Goal: Information Seeking & Learning: Find specific fact

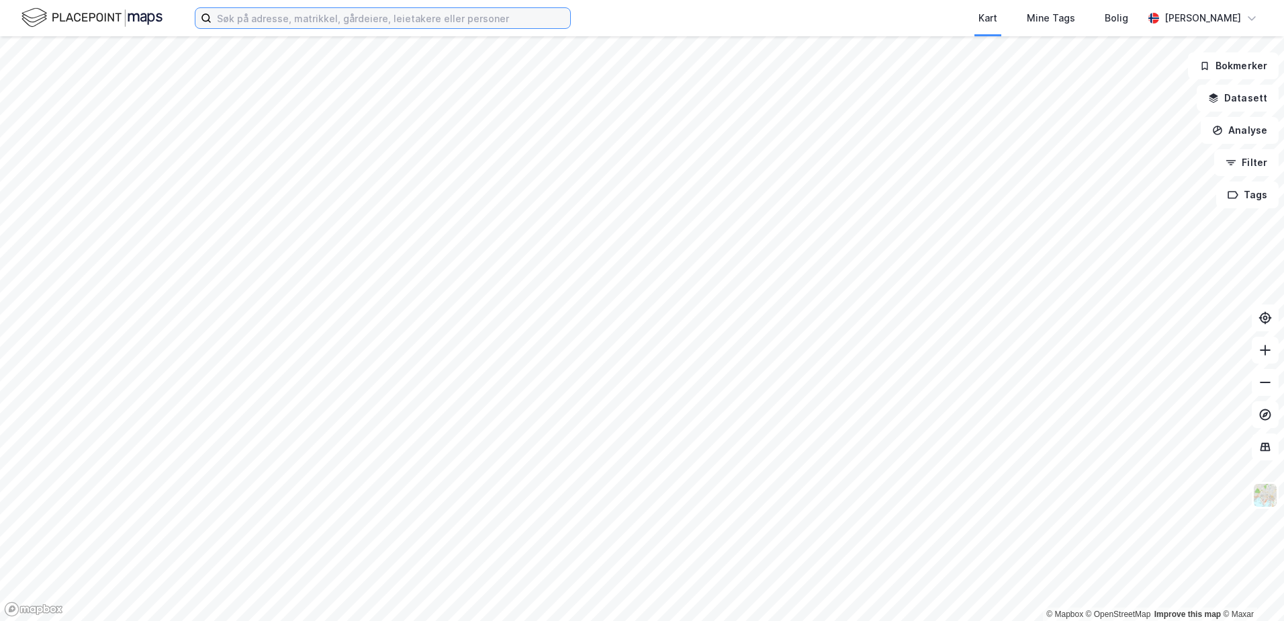
click at [314, 22] on input at bounding box center [391, 18] width 359 height 20
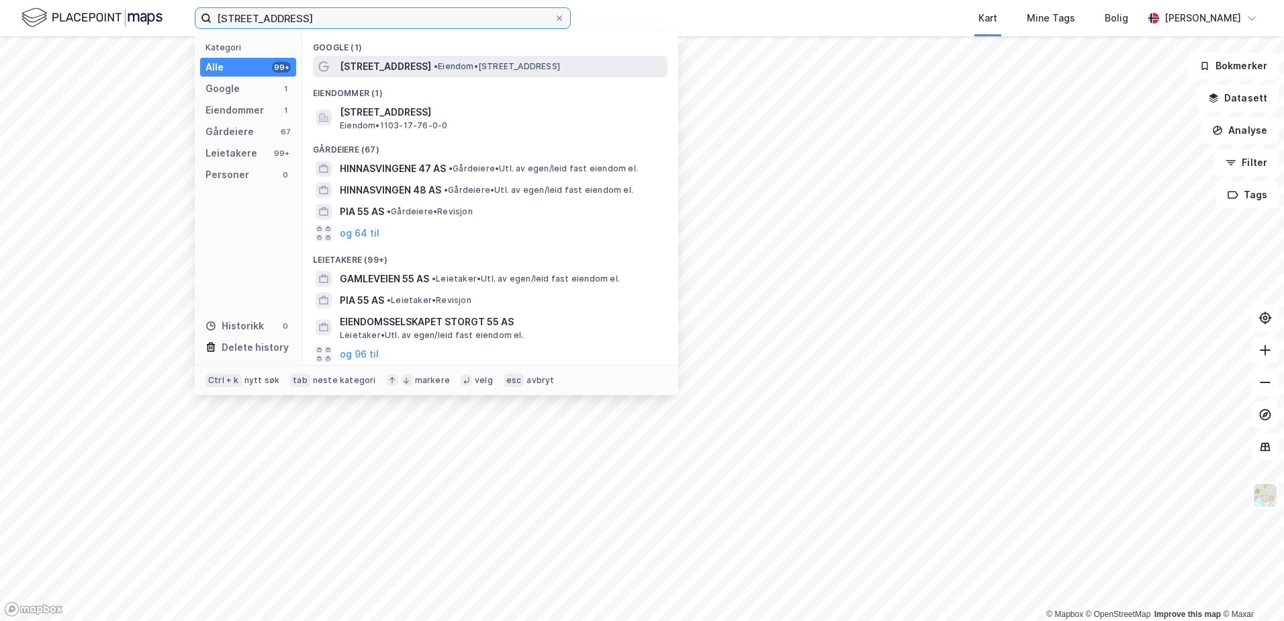
type input "[STREET_ADDRESS]"
click at [345, 61] on span "[STREET_ADDRESS]" at bounding box center [385, 66] width 91 height 16
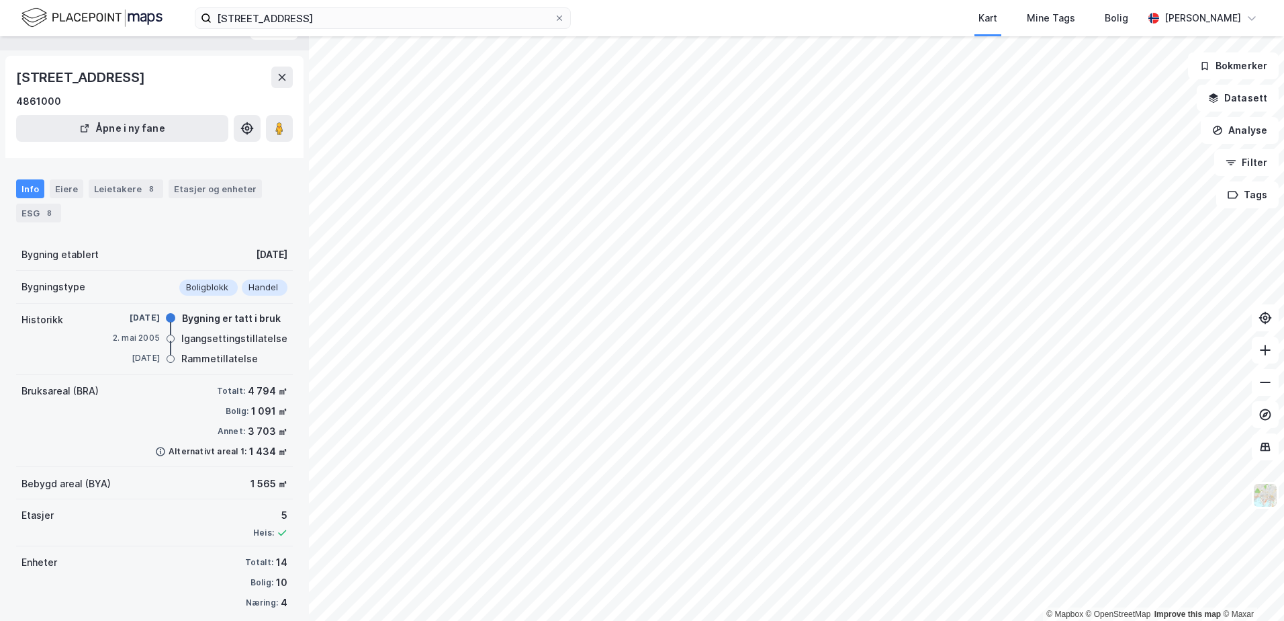
scroll to position [43, 0]
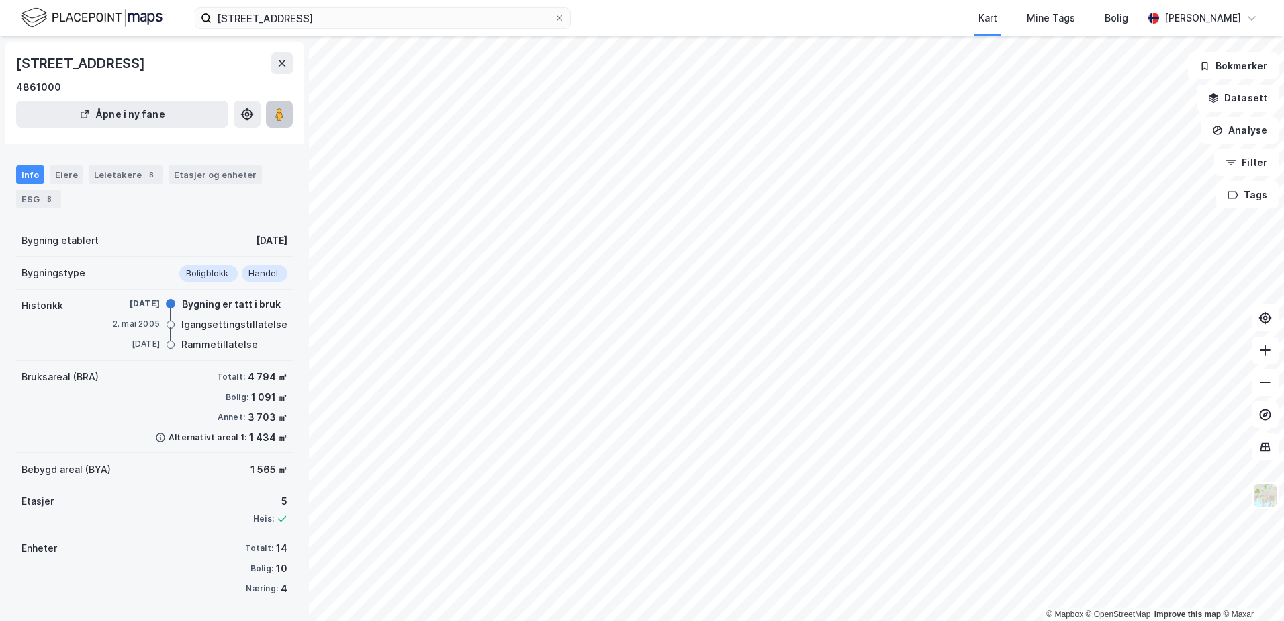
click at [276, 112] on image at bounding box center [279, 113] width 8 height 13
click at [62, 179] on div "Eiere" at bounding box center [67, 174] width 34 height 19
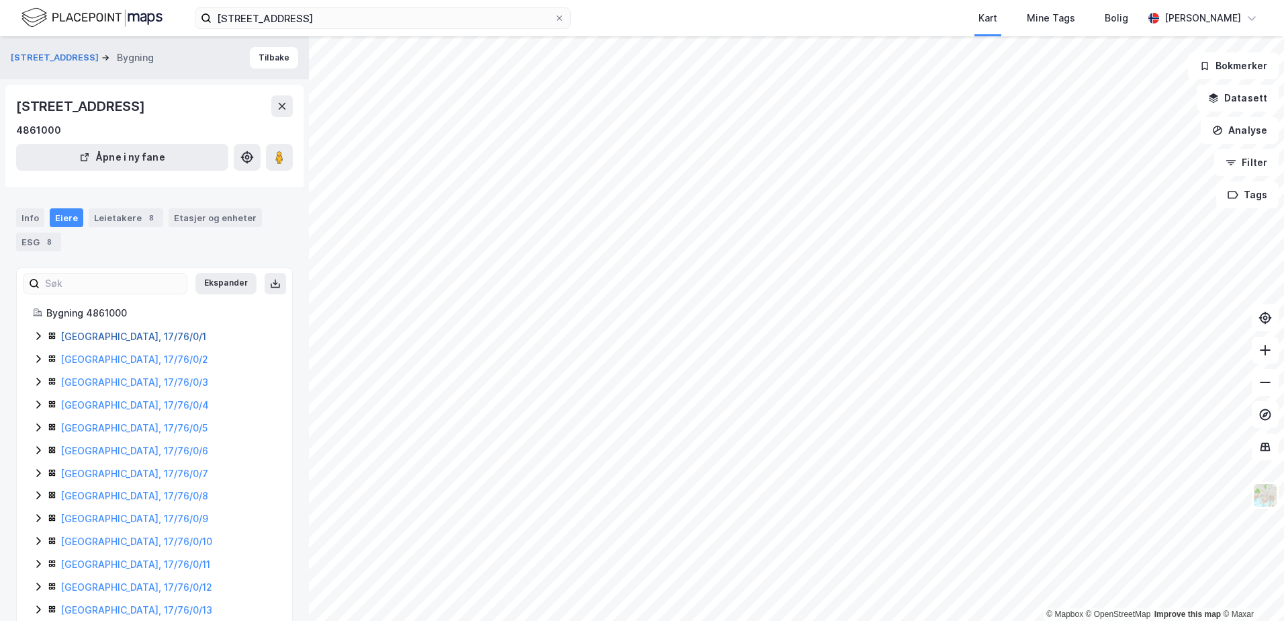
click at [85, 339] on link "[GEOGRAPHIC_DATA], 17/76/0/1" at bounding box center [133, 335] width 146 height 11
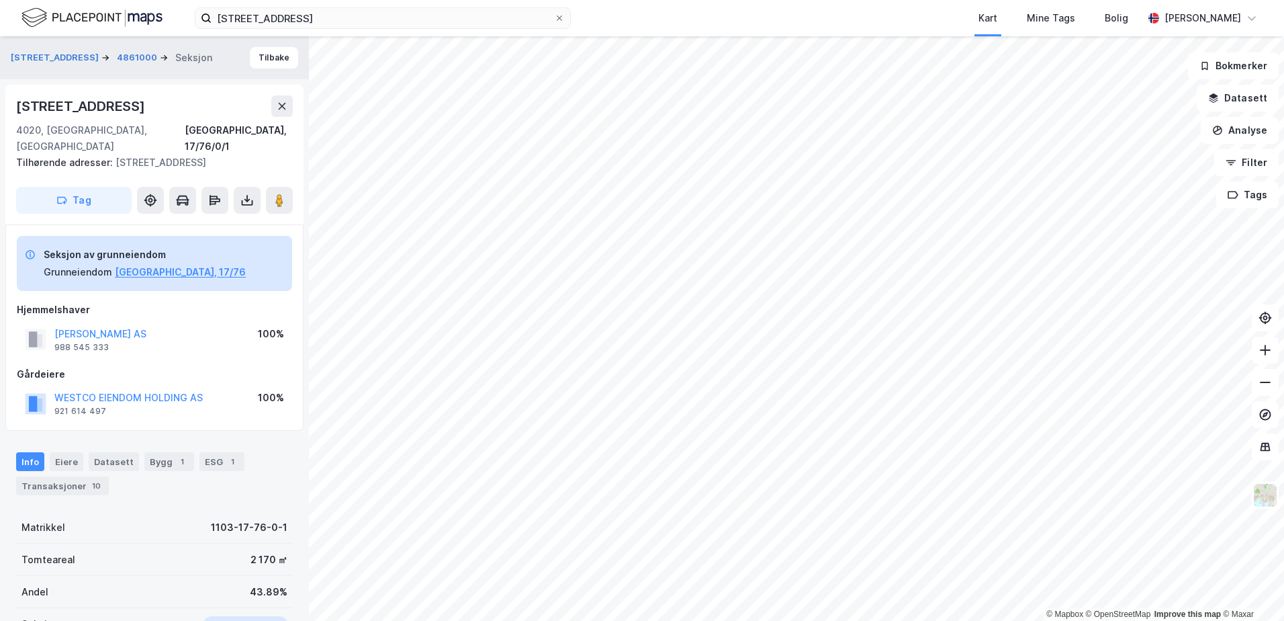
scroll to position [1, 0]
click at [0, 0] on button "WESTCO EIENDOM HOLDING AS" at bounding box center [0, 0] width 0 height 0
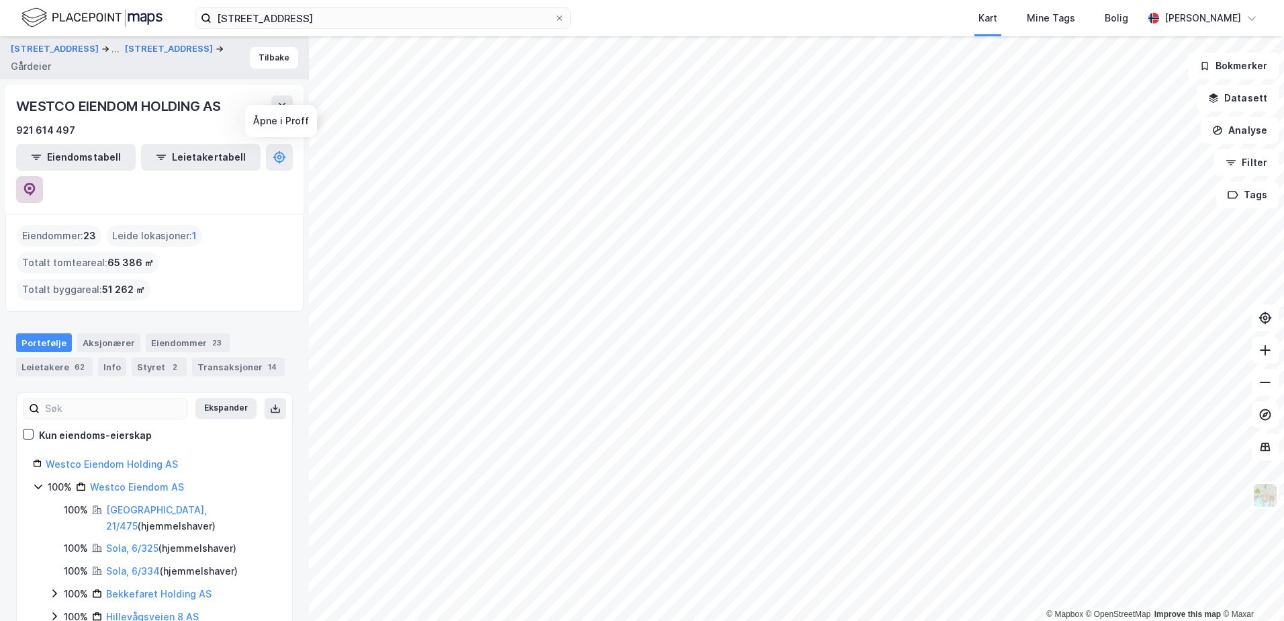
click at [36, 183] on icon at bounding box center [29, 189] width 11 height 13
